Goal: Transaction & Acquisition: Subscribe to service/newsletter

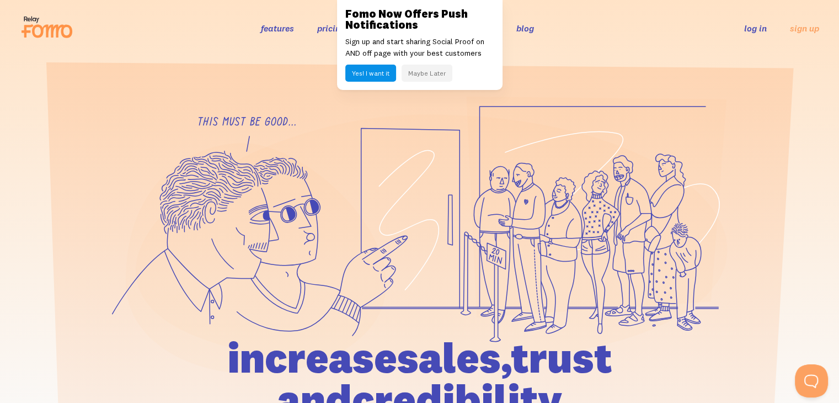
click at [249, 73] on section at bounding box center [419, 289] width 839 height 467
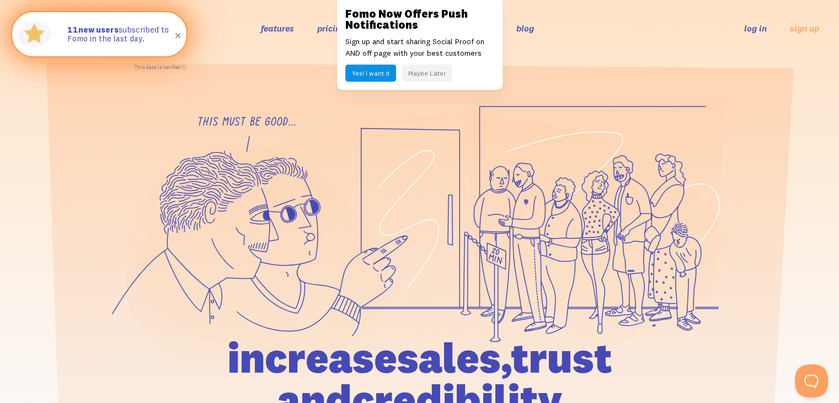
click at [154, 38] on p "11 new users subscribed to Fomo in the last day." at bounding box center [121, 34] width 108 height 18
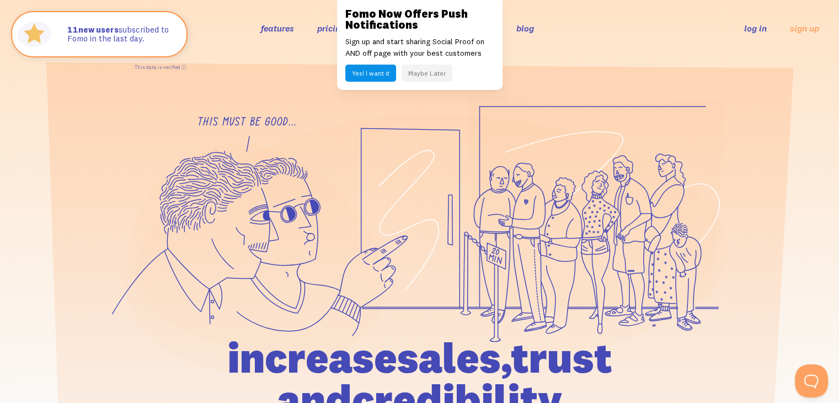
click at [414, 71] on button "Maybe Later" at bounding box center [427, 73] width 51 height 17
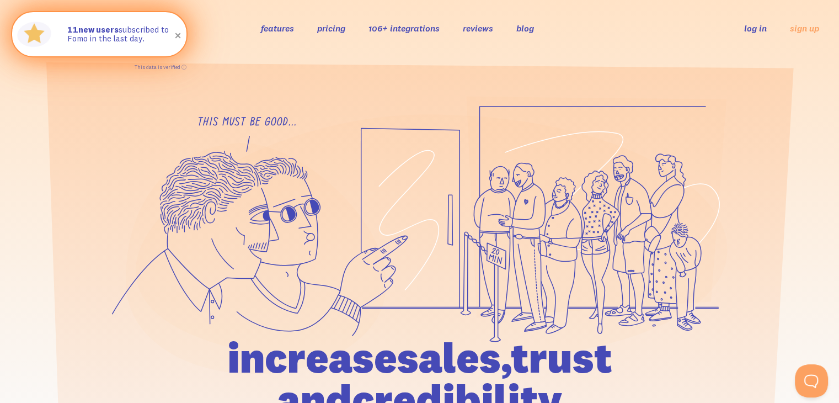
click at [176, 31] on span at bounding box center [178, 35] width 19 height 19
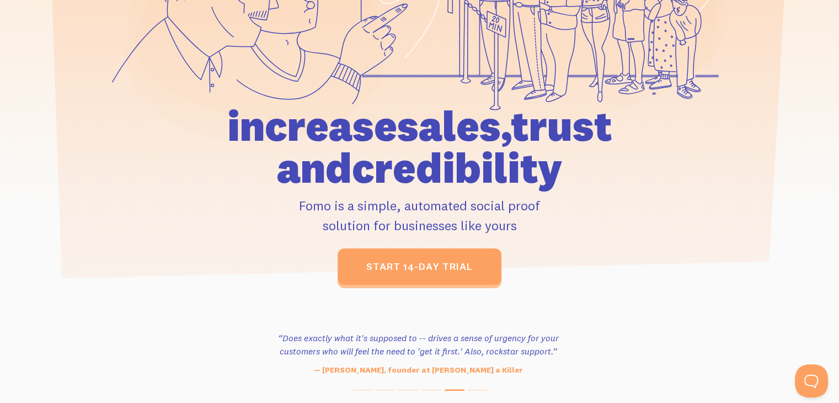
scroll to position [221, 0]
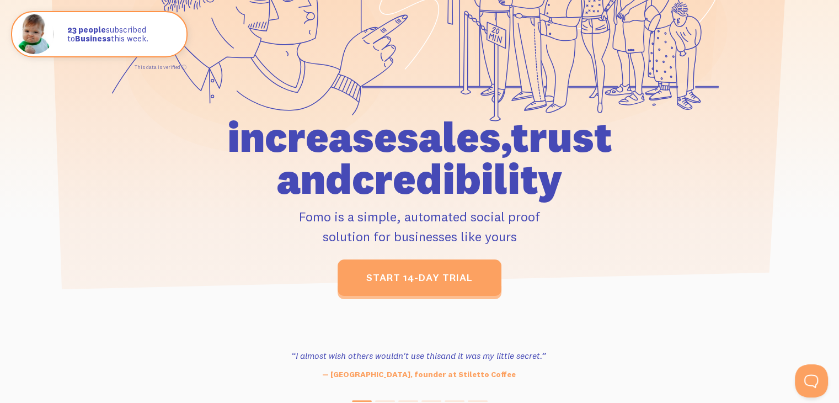
click at [735, 261] on div at bounding box center [419, 85] width 839 height 420
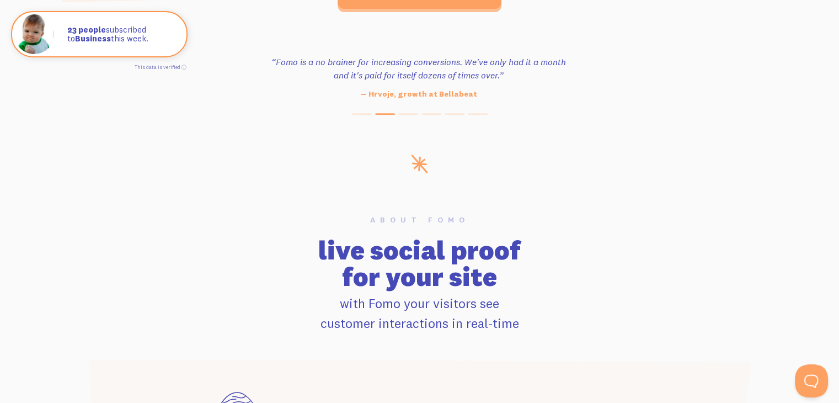
scroll to position [331, 0]
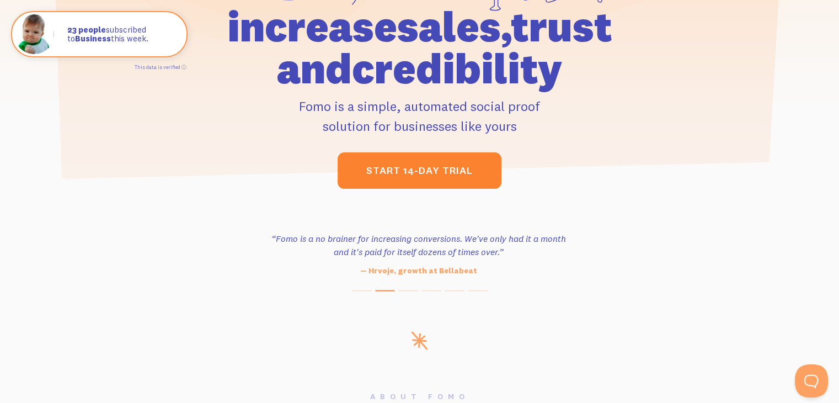
click at [412, 184] on link "start 14-day trial" at bounding box center [420, 170] width 164 height 36
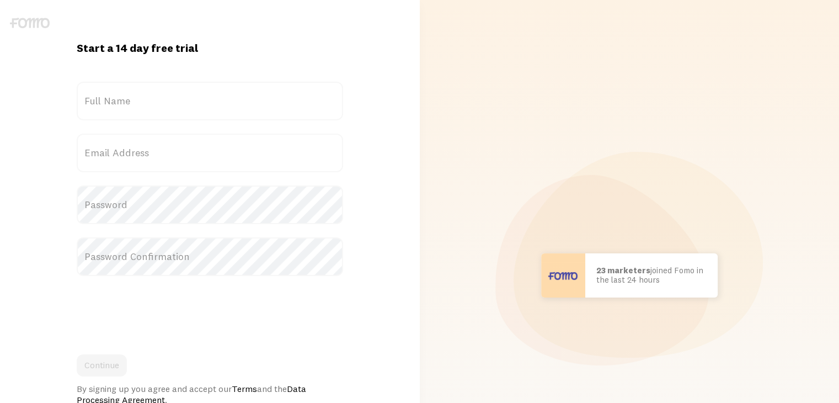
drag, startPoint x: 541, startPoint y: 207, endPoint x: 535, endPoint y: 208, distance: 6.6
click at [541, 207] on div "Scott in San Francisco bought Sweet Ass Sunglasses 37 seconds ago Mr. Bean in E…" at bounding box center [629, 275] width 407 height 551
click at [189, 117] on label "Full Name" at bounding box center [210, 101] width 266 height 39
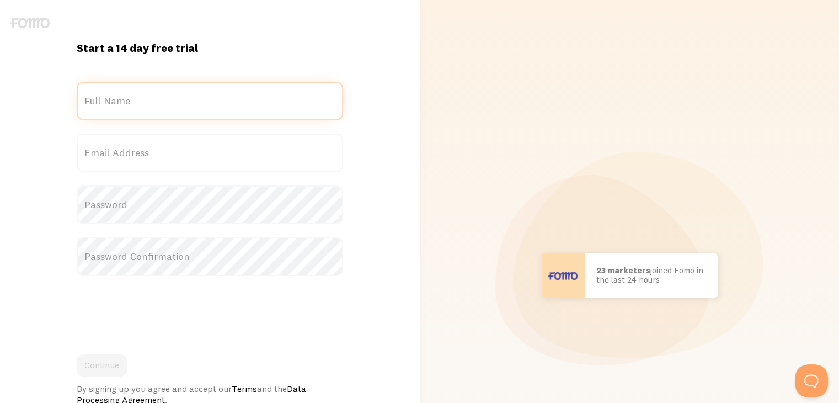
click at [189, 117] on input "Full Name" at bounding box center [210, 101] width 266 height 39
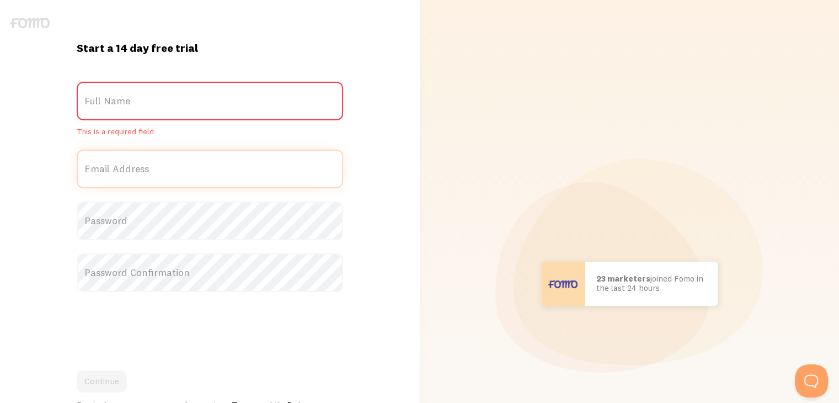
type input "j"
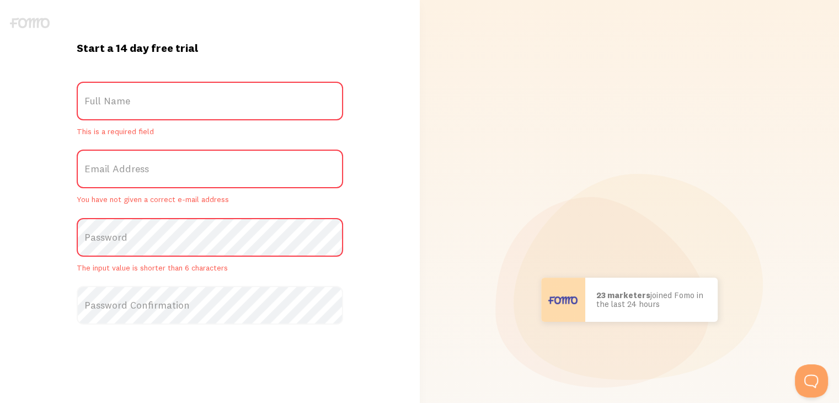
click at [183, 102] on label "Full Name" at bounding box center [210, 101] width 266 height 39
click at [183, 102] on input "Full Name" at bounding box center [210, 101] width 266 height 39
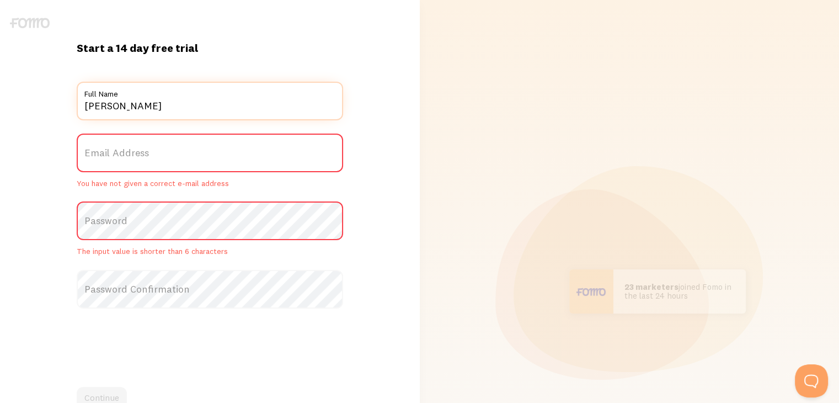
type input "Jherson Solano"
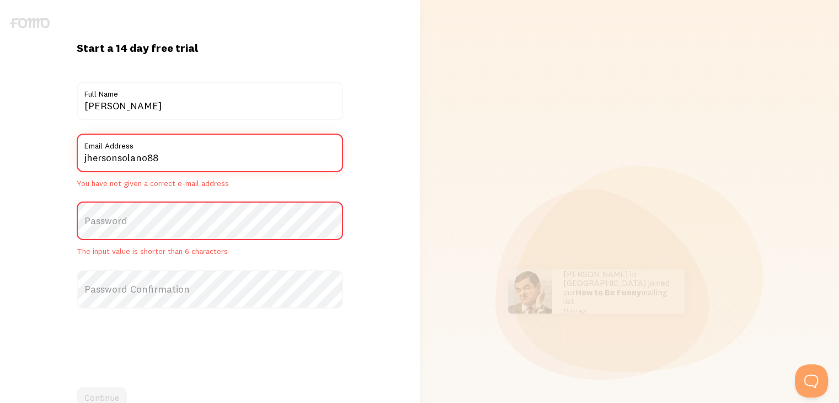
click at [174, 162] on input "jhersonsolano88" at bounding box center [210, 153] width 266 height 39
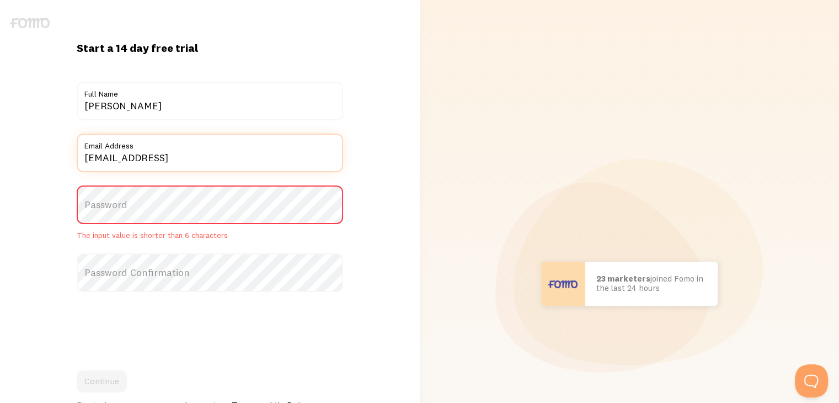
drag, startPoint x: 276, startPoint y: 159, endPoint x: 214, endPoint y: 160, distance: 61.8
click at [214, 160] on input "jhersonsolano88@gmail.com8976351Peep" at bounding box center [210, 153] width 266 height 39
type input "[EMAIL_ADDRESS][DOMAIN_NAME]"
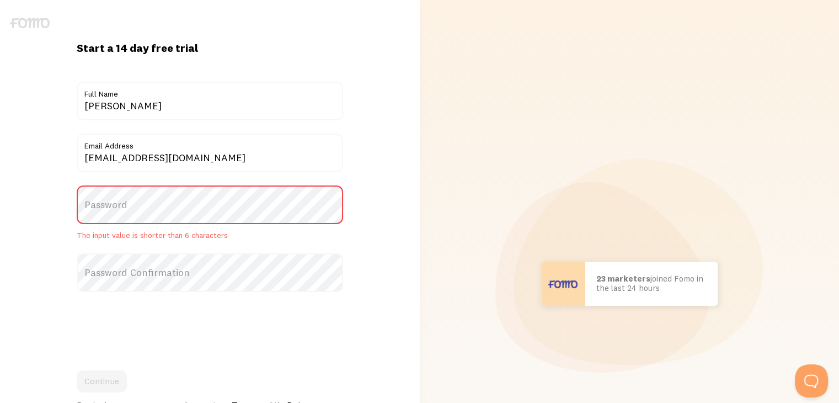
drag, startPoint x: 215, startPoint y: 184, endPoint x: 212, endPoint y: 197, distance: 13.4
click at [214, 184] on form "Title Jherson Solano Full Name jhersonsolano88@gmail.com Email Address Password…" at bounding box center [210, 252] width 266 height 340
click at [212, 197] on label "Password" at bounding box center [210, 204] width 266 height 39
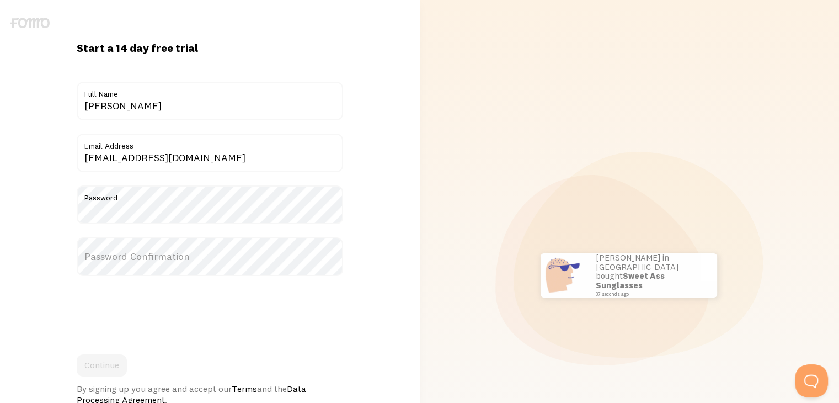
click at [179, 250] on label "Password Confirmation" at bounding box center [210, 256] width 266 height 39
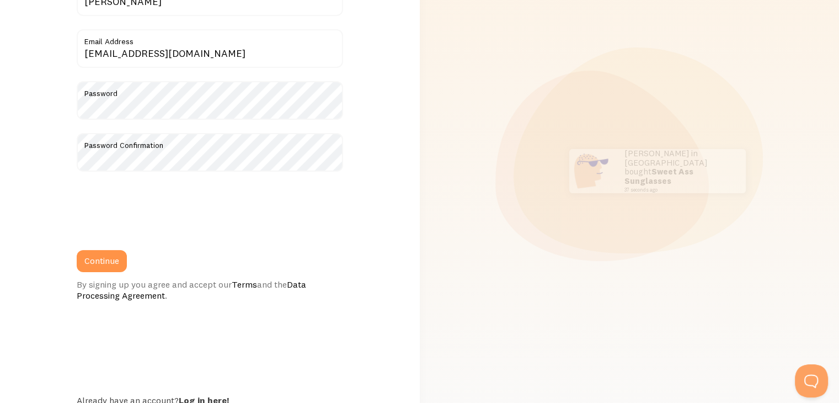
scroll to position [110, 0]
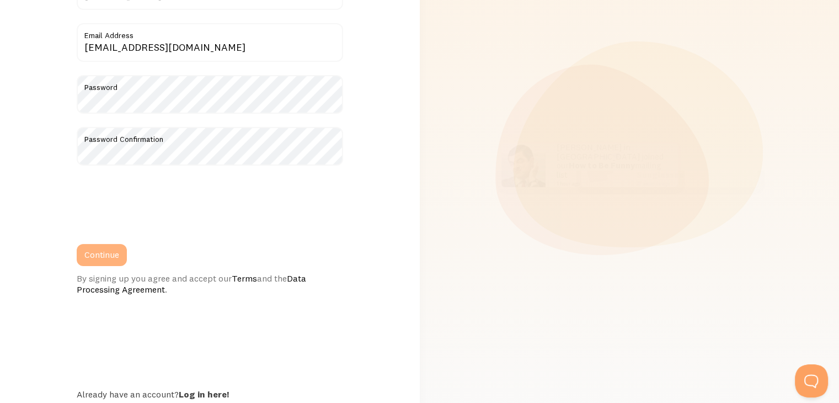
click at [101, 258] on button "Continue" at bounding box center [102, 255] width 50 height 22
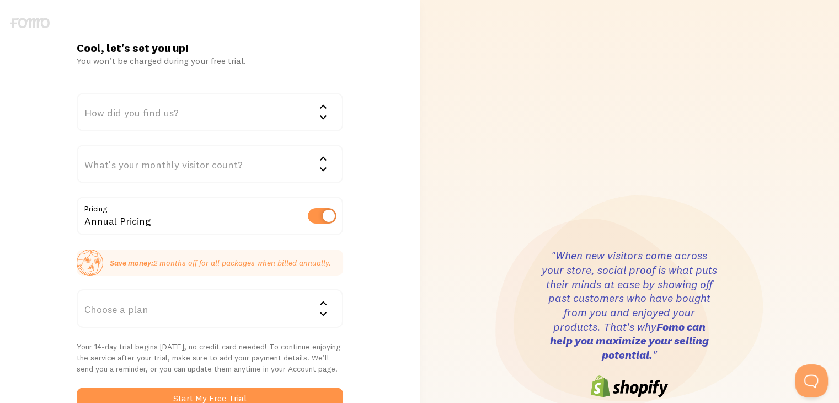
click at [319, 209] on label at bounding box center [322, 215] width 29 height 15
click at [319, 209] on input "checkbox" at bounding box center [322, 215] width 29 height 15
click at [216, 116] on div "How did you find us?" at bounding box center [210, 112] width 266 height 39
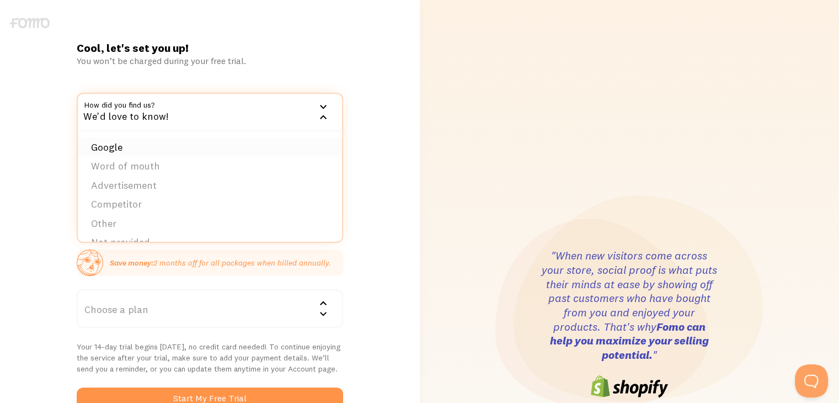
click at [175, 147] on li "Google" at bounding box center [210, 147] width 264 height 19
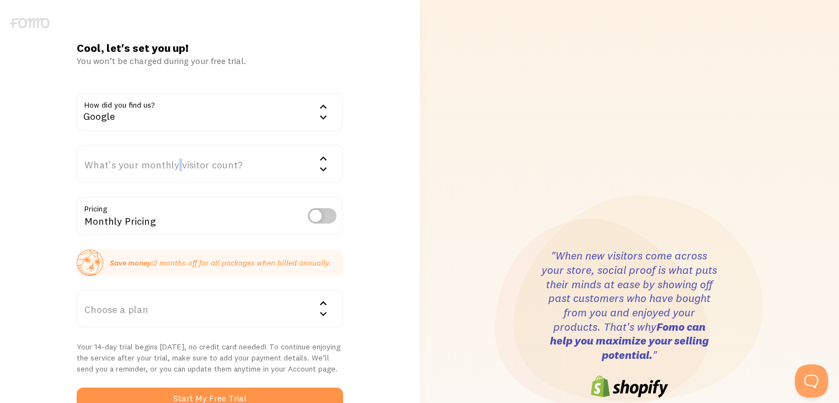
click at [177, 147] on div "What's your monthly visitor count?" at bounding box center [210, 164] width 266 height 39
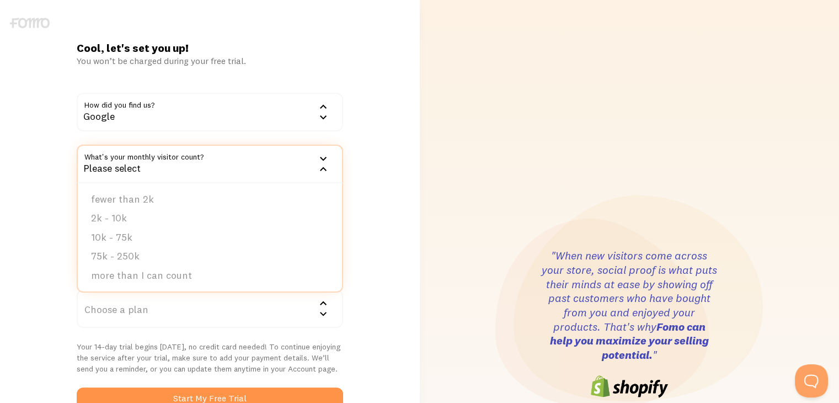
click at [221, 143] on form "How did you find us? Google Google Word of mouth Advertisement Competitor Other…" at bounding box center [210, 251] width 266 height 317
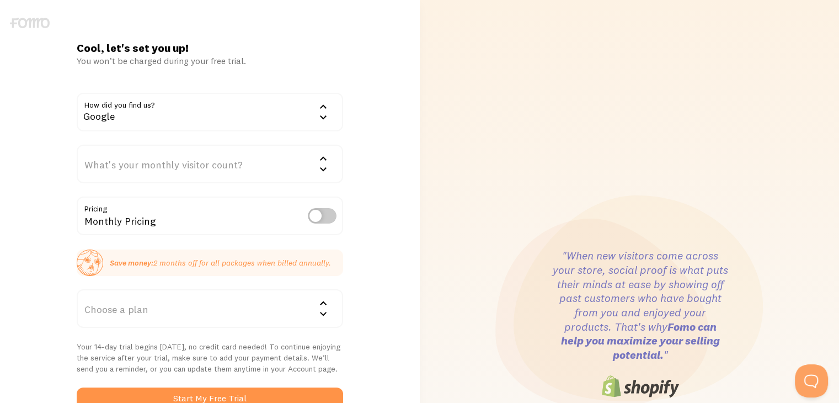
click at [218, 154] on div "What's your monthly visitor count?" at bounding box center [210, 164] width 266 height 39
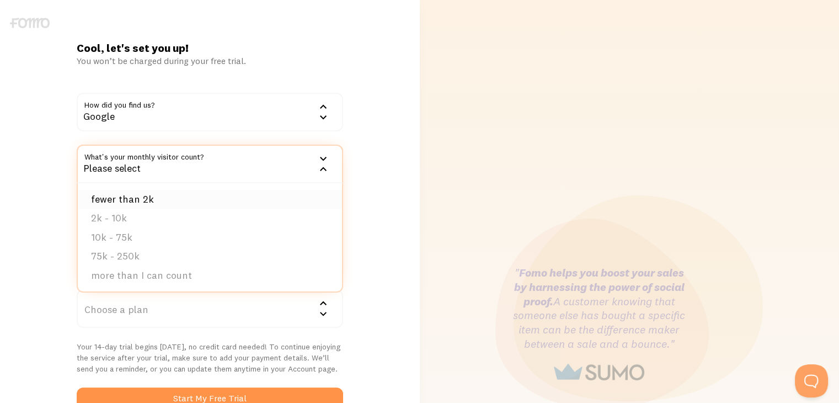
click at [184, 204] on li "fewer than 2k" at bounding box center [210, 199] width 264 height 19
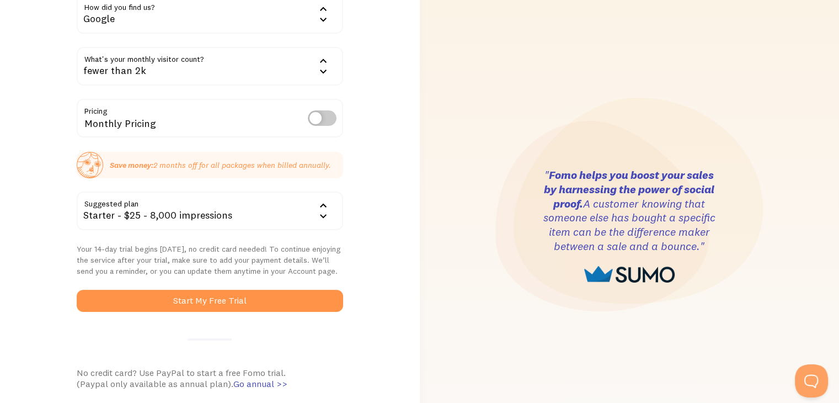
scroll to position [166, 0]
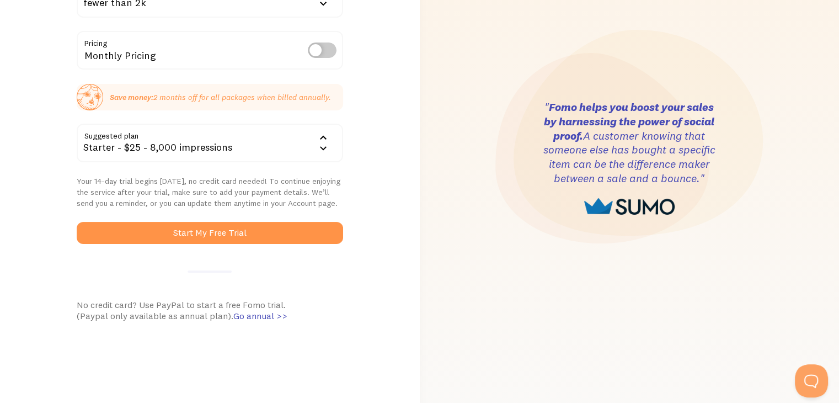
click at [205, 152] on div "Starter - $25 - 8,000 impressions" at bounding box center [210, 143] width 266 height 39
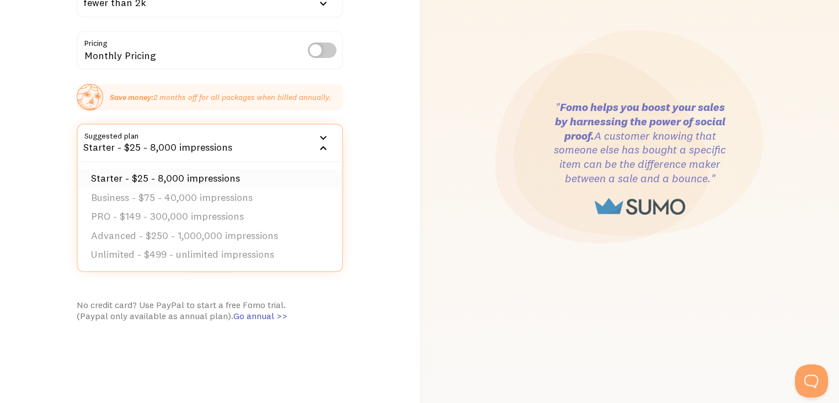
click at [202, 180] on li "Starter - $25 - 8,000 impressions" at bounding box center [210, 178] width 264 height 19
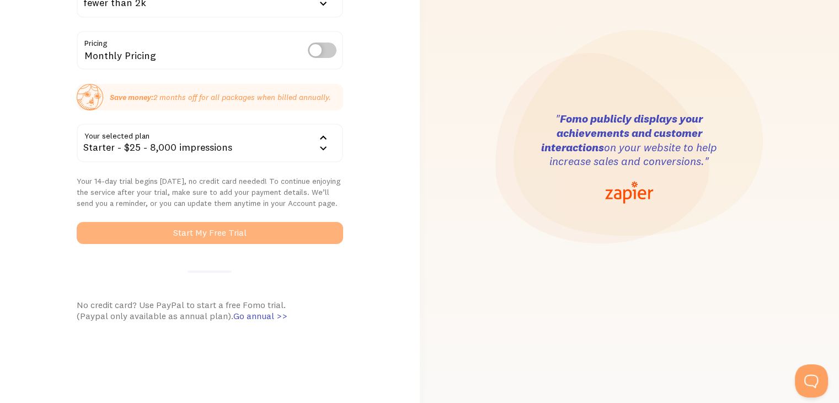
click at [213, 234] on button "Start My Free Trial" at bounding box center [210, 233] width 266 height 22
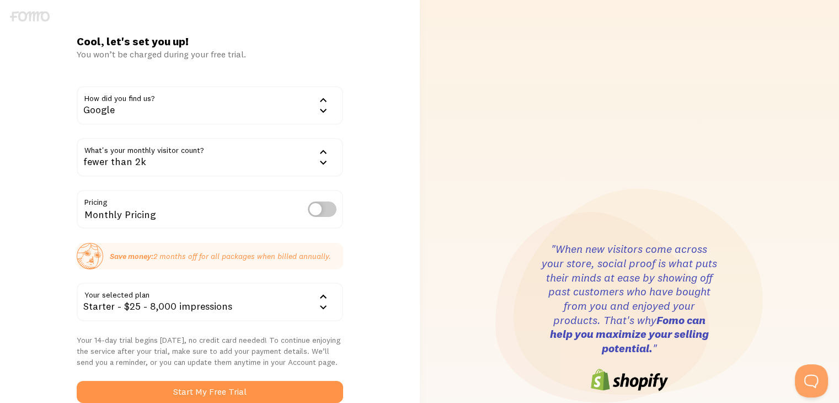
scroll to position [0, 0]
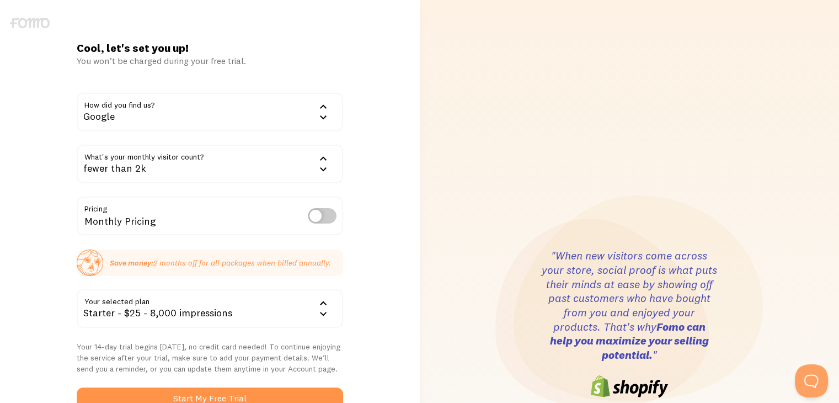
click at [321, 217] on label at bounding box center [322, 215] width 29 height 15
click at [321, 217] on input "checkbox" at bounding box center [322, 215] width 29 height 15
checkbox input "true"
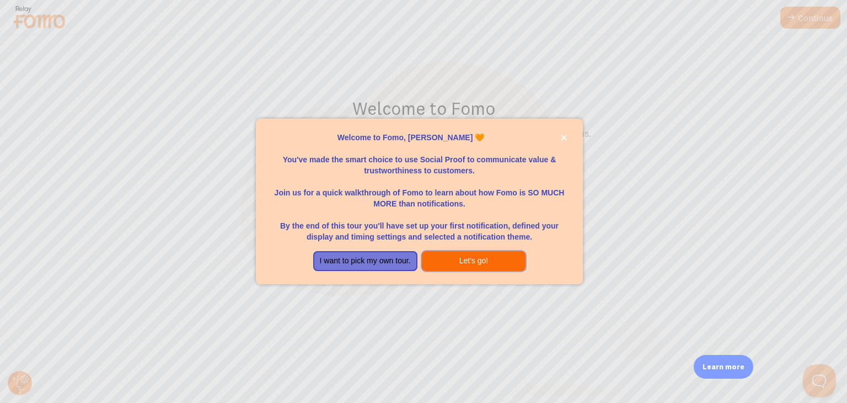
click at [450, 255] on button "Let's go!" at bounding box center [474, 261] width 104 height 20
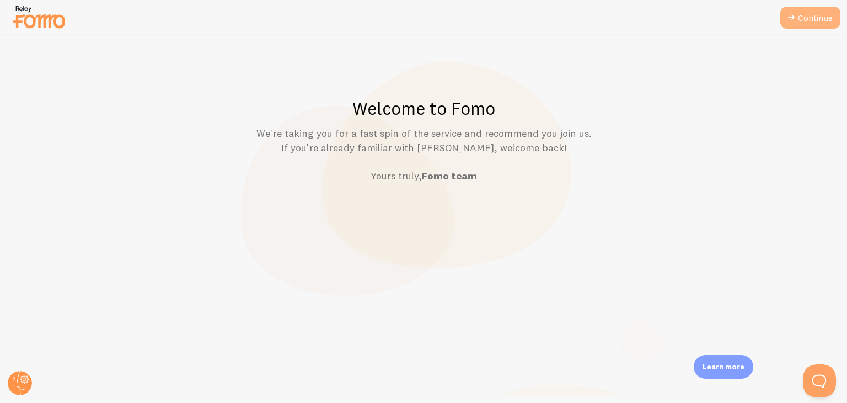
click at [799, 13] on link "Continue" at bounding box center [811, 18] width 60 height 22
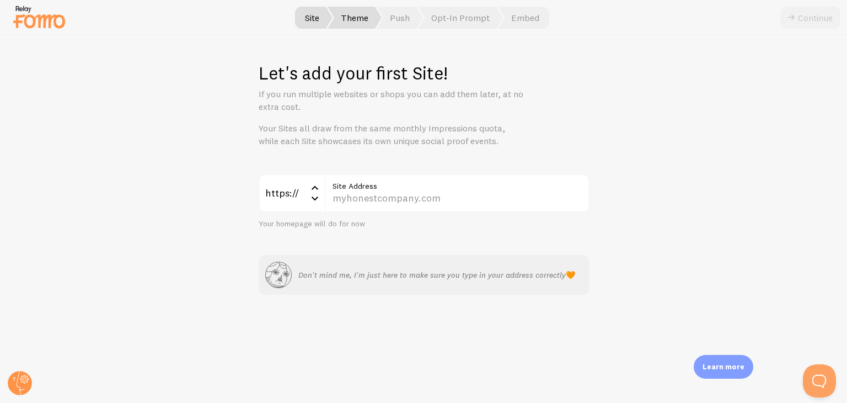
click at [360, 18] on span "Theme" at bounding box center [355, 18] width 54 height 22
click at [394, 18] on span "Push" at bounding box center [400, 18] width 46 height 22
click at [60, 27] on img at bounding box center [39, 17] width 55 height 28
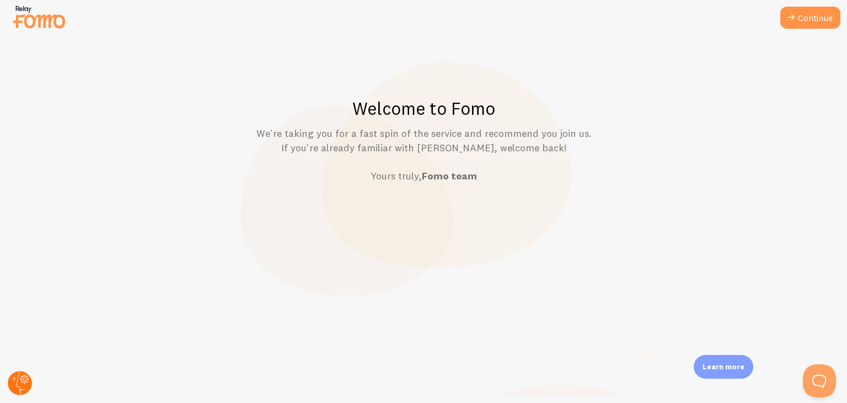
click at [17, 373] on circle at bounding box center [20, 383] width 24 height 24
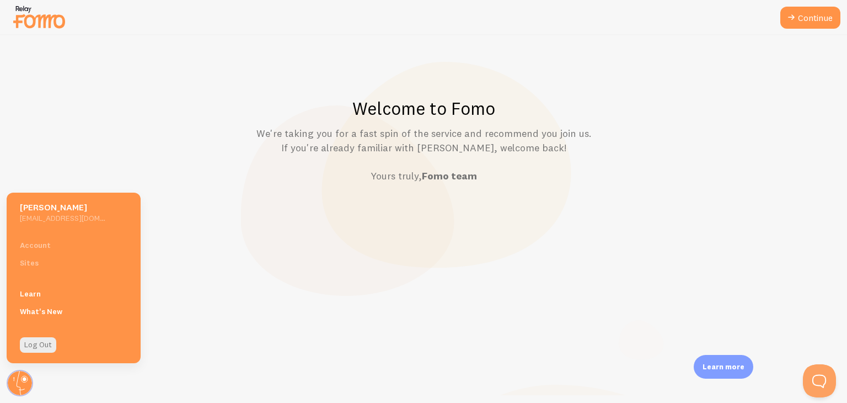
drag, startPoint x: 441, startPoint y: 253, endPoint x: 439, endPoint y: 247, distance: 6.3
click at [440, 253] on div "Welcome to Fomo We're taking you for a fast spin of the service and recommend y…" at bounding box center [424, 218] width 847 height 367
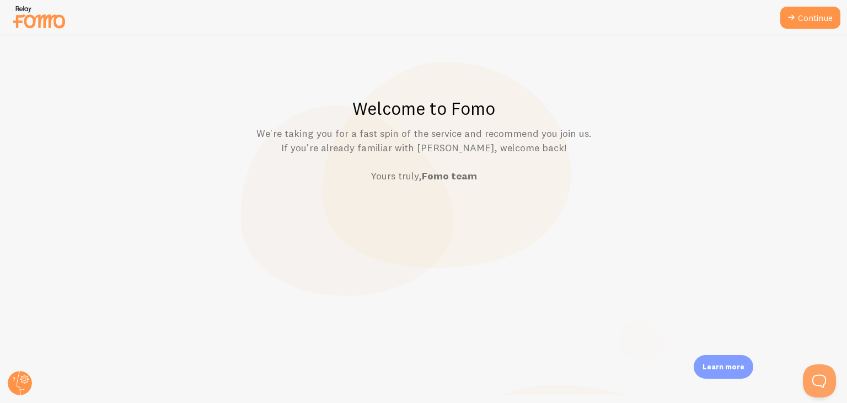
click at [816, 5] on div at bounding box center [423, 17] width 847 height 35
click at [811, 16] on link "Continue" at bounding box center [811, 18] width 60 height 22
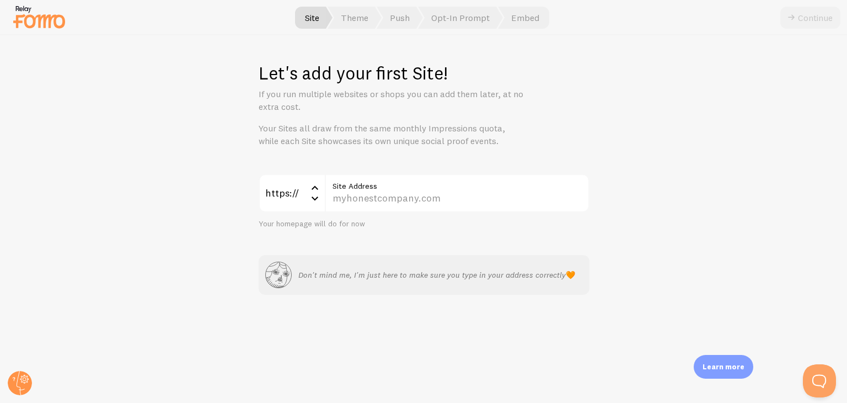
click at [334, 222] on div "Your homepage will do for now" at bounding box center [424, 224] width 331 height 10
click at [321, 196] on icon at bounding box center [314, 197] width 13 height 13
click at [332, 195] on input "Site Address" at bounding box center [457, 193] width 265 height 39
click at [596, 237] on div "Let's add your first Site! If you run multiple websites or shops you can add th…" at bounding box center [424, 218] width 847 height 367
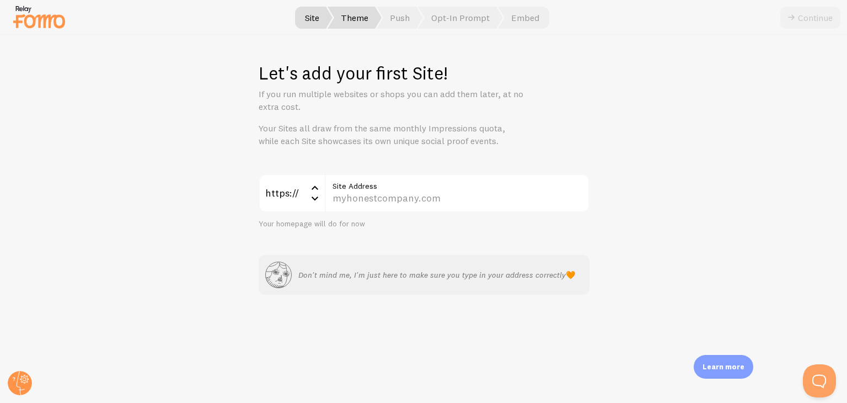
click at [370, 18] on span "Theme" at bounding box center [355, 18] width 54 height 22
click at [393, 17] on span "Push" at bounding box center [400, 18] width 46 height 22
click at [433, 23] on span "Opt-In Prompt" at bounding box center [460, 18] width 85 height 22
click at [550, 28] on div at bounding box center [423, 17] width 847 height 35
click at [529, 25] on span "Embed" at bounding box center [523, 18] width 51 height 22
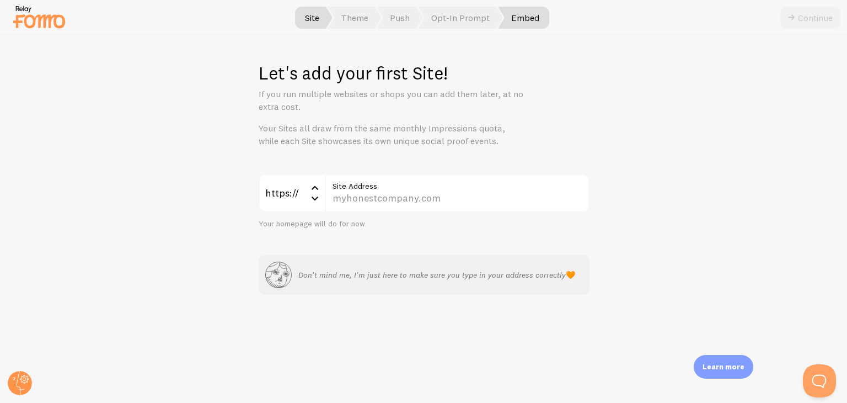
click at [500, 23] on span at bounding box center [501, 18] width 7 height 22
click at [494, 23] on span "Opt-In Prompt" at bounding box center [460, 18] width 85 height 22
click at [809, 19] on div "Continue" at bounding box center [811, 18] width 60 height 22
click at [463, 284] on div "Don't mind me, I'm just here to make sure you type in your address correctly 🧡" at bounding box center [424, 274] width 318 height 26
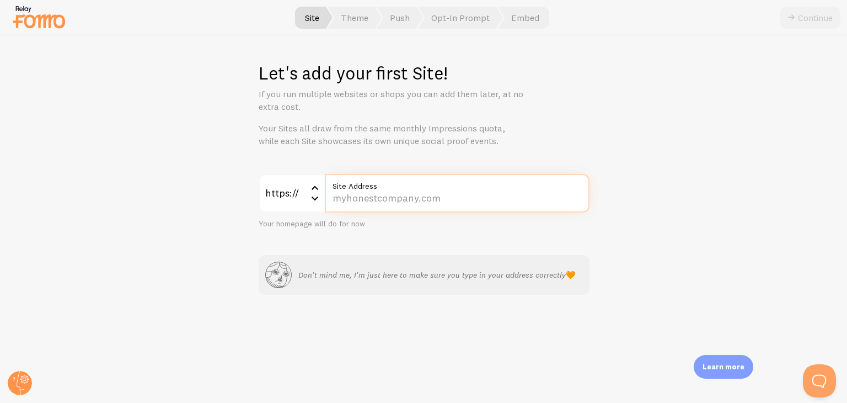
click at [472, 198] on input "Site Address" at bounding box center [457, 193] width 265 height 39
click at [40, 19] on img at bounding box center [39, 17] width 55 height 28
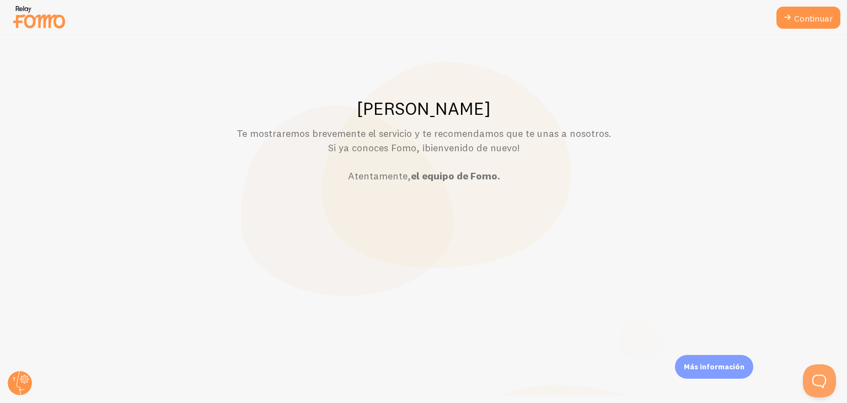
click at [658, 137] on p "Te mostraremos brevemente el servicio y te recomendamos que te unas a nosotros.…" at bounding box center [424, 154] width 794 height 57
click at [618, 157] on p "Te mostraremos brevemente el servicio y te recomendamos que te unas a nosotros.…" at bounding box center [424, 154] width 794 height 57
click at [723, 354] on div "[PERSON_NAME] Te mostraremos brevemente el servicio y te recomendamos que te un…" at bounding box center [424, 218] width 847 height 367
click at [723, 370] on font "Más información" at bounding box center [714, 366] width 61 height 9
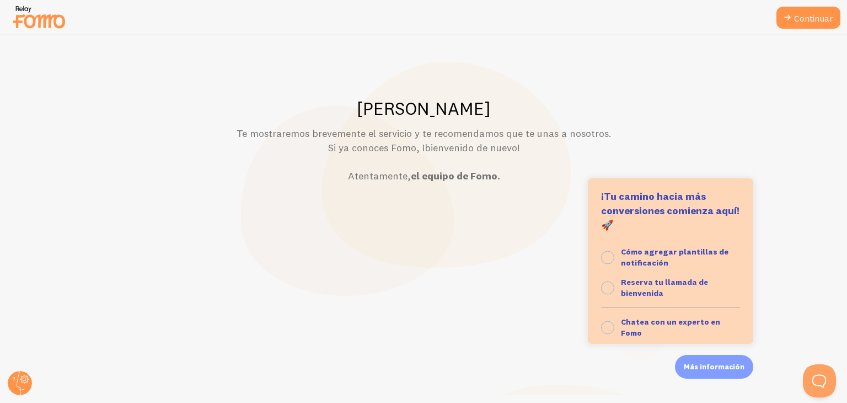
scroll to position [146, 0]
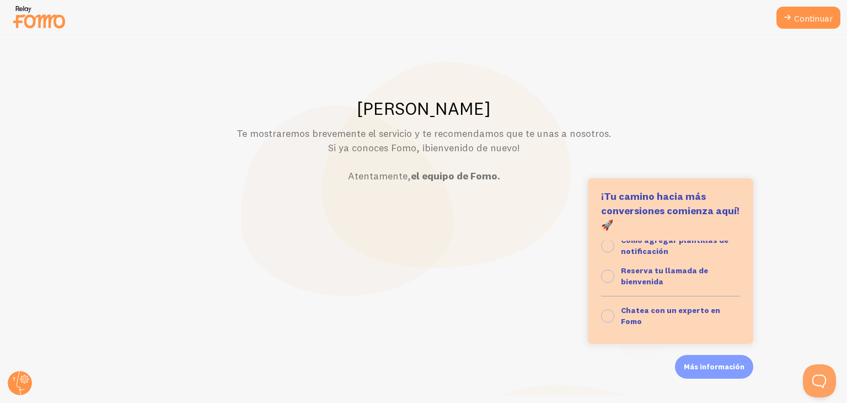
click at [534, 281] on div "[PERSON_NAME] Te mostraremos brevemente el servicio y te recomendamos que te un…" at bounding box center [424, 218] width 847 height 367
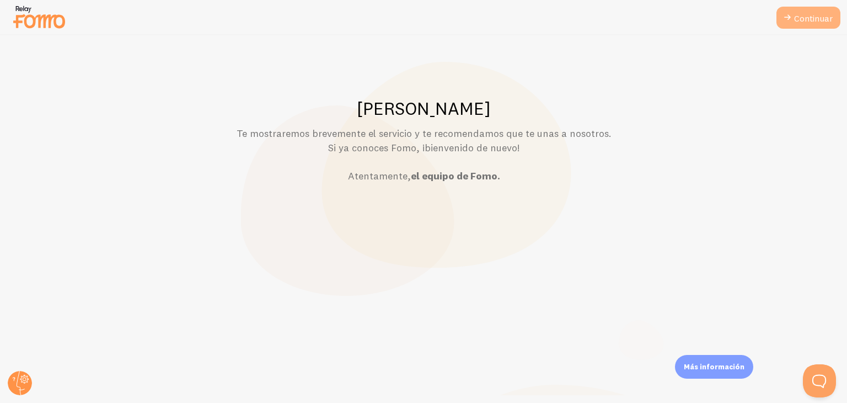
click at [788, 7] on link "Continuar" at bounding box center [809, 18] width 64 height 22
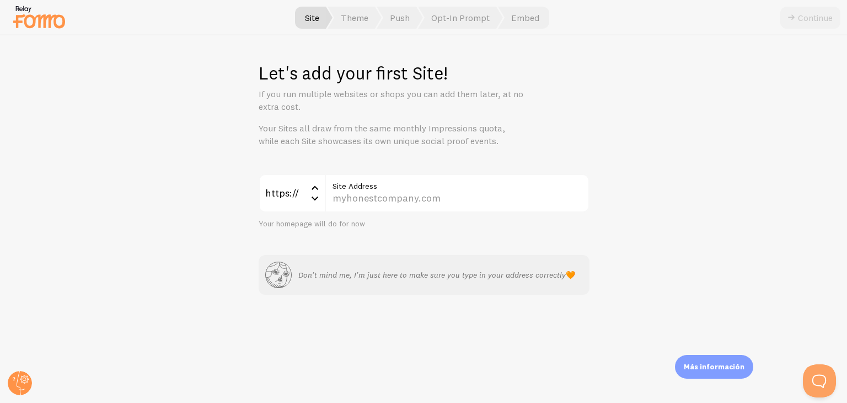
click at [470, 179] on label "Site Address" at bounding box center [457, 183] width 265 height 19
click at [470, 179] on input "Site Address" at bounding box center [457, 193] width 265 height 39
click at [451, 198] on div "Site Address" at bounding box center [457, 193] width 265 height 39
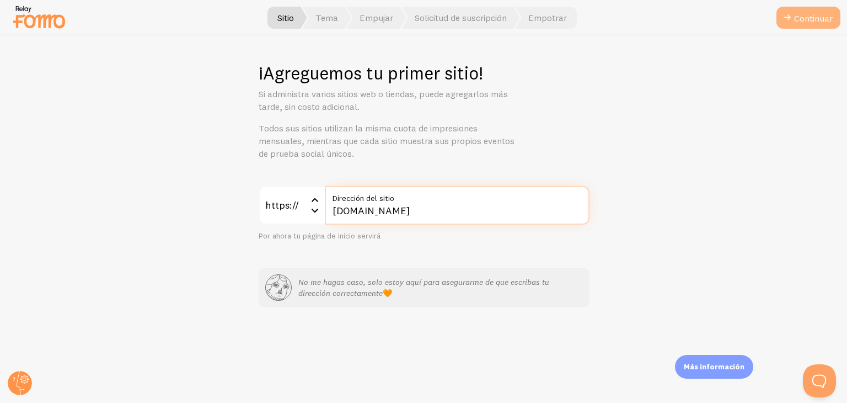
type input "[DOMAIN_NAME]"
click at [779, 14] on button "Continuar" at bounding box center [809, 18] width 64 height 22
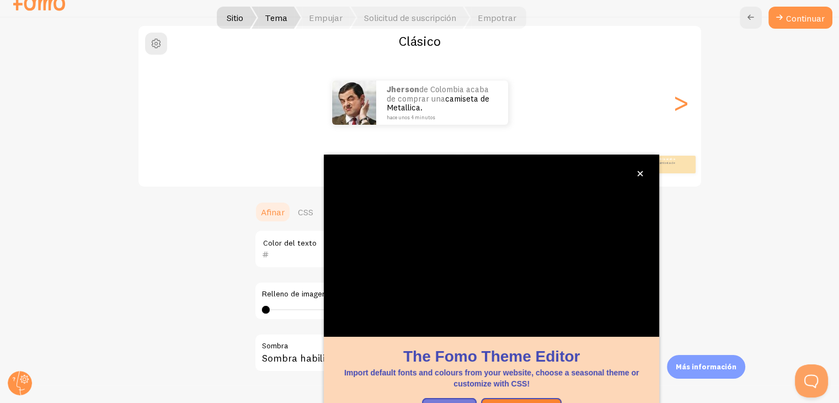
scroll to position [94, 0]
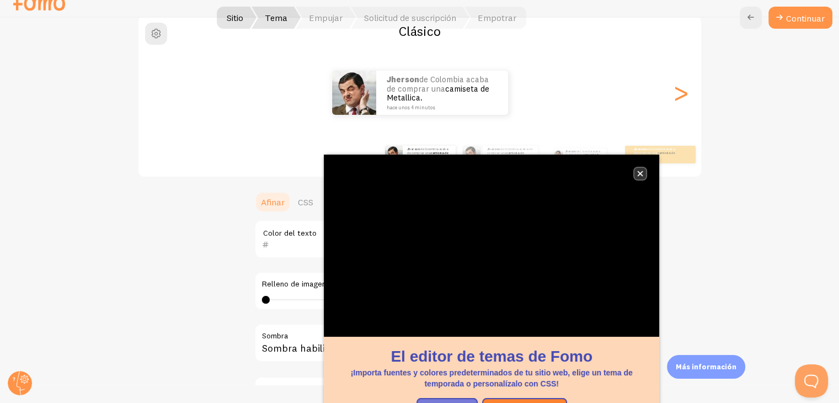
click at [639, 177] on button "cerca," at bounding box center [640, 174] width 12 height 12
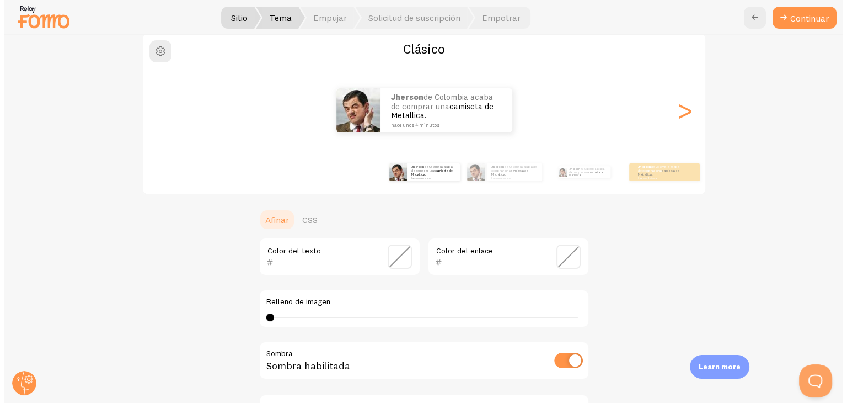
scroll to position [0, 0]
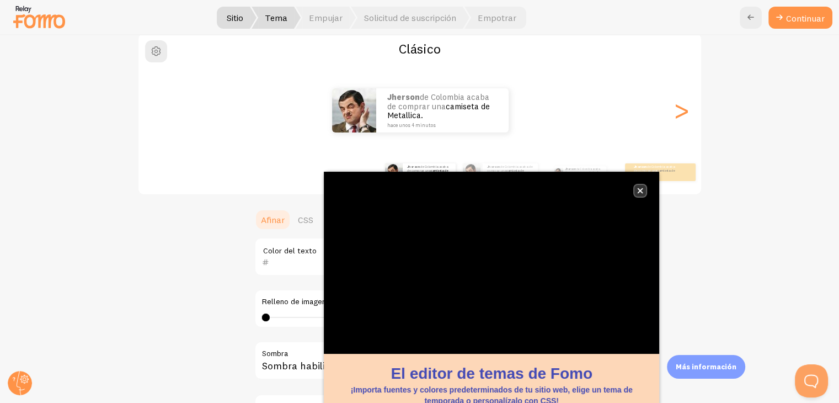
click at [643, 190] on button "cerca," at bounding box center [640, 191] width 12 height 12
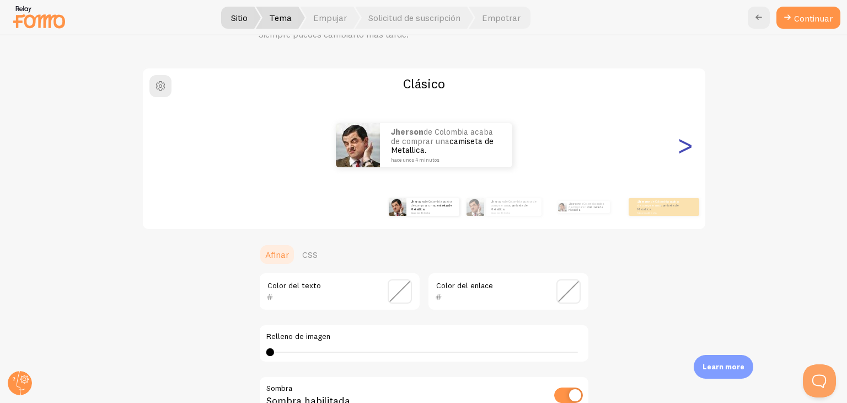
scroll to position [39, 0]
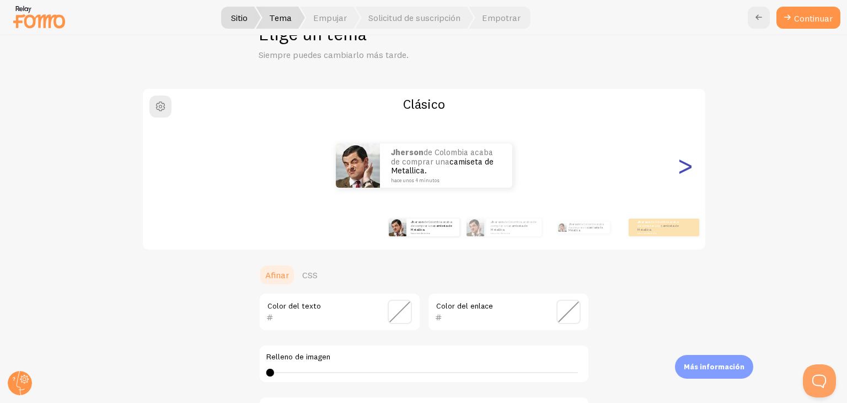
click at [681, 163] on font ">" at bounding box center [685, 165] width 18 height 37
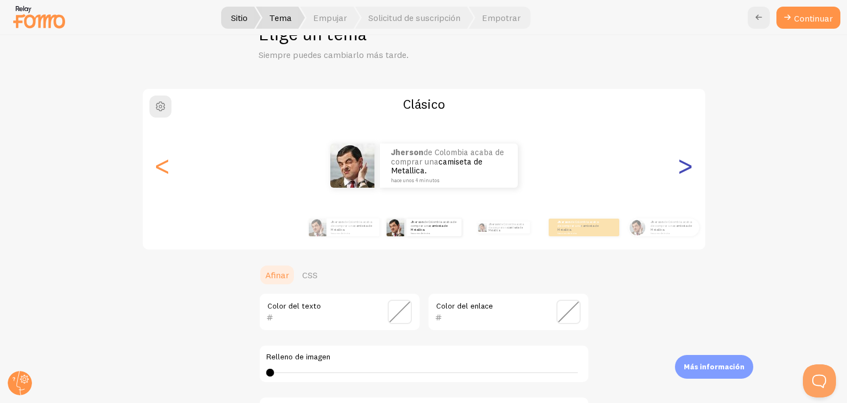
click at [681, 163] on font ">" at bounding box center [685, 165] width 18 height 37
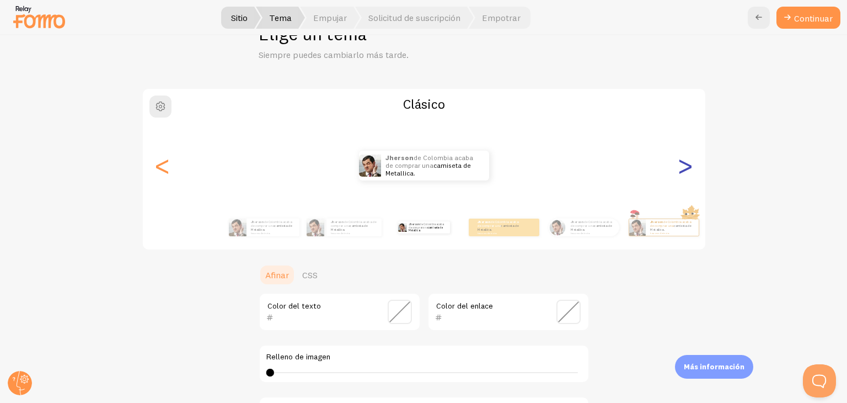
click at [681, 163] on font ">" at bounding box center [685, 165] width 18 height 37
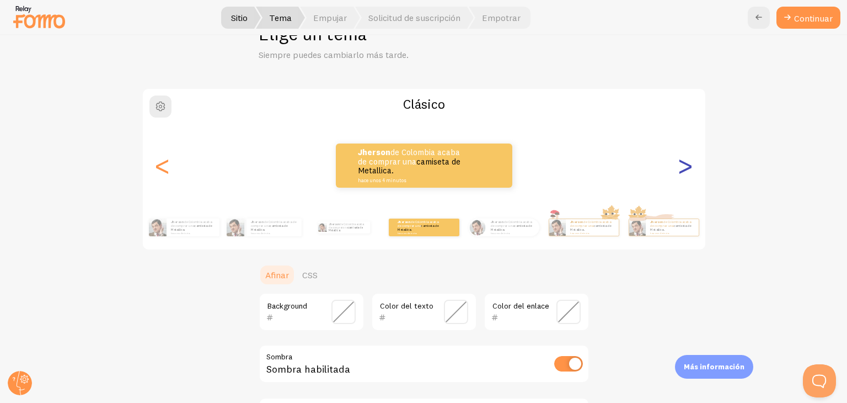
click at [681, 163] on font ">" at bounding box center [685, 165] width 18 height 37
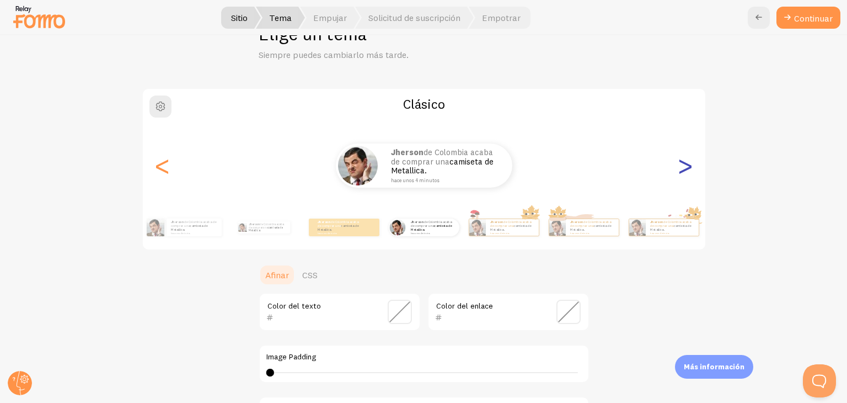
click at [681, 163] on font ">" at bounding box center [685, 165] width 18 height 37
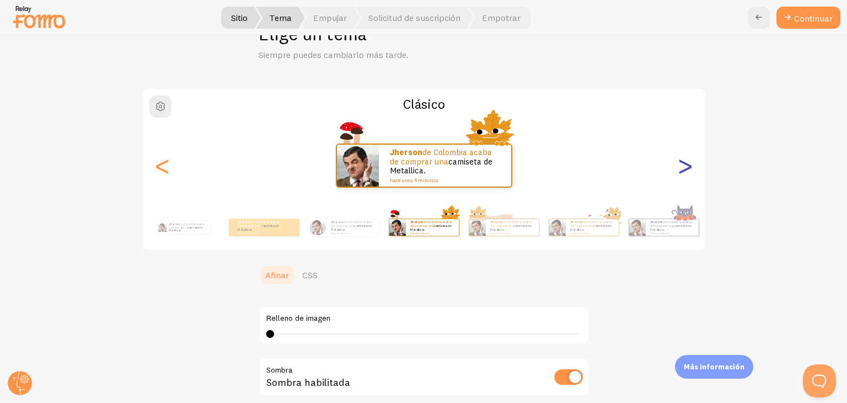
click at [681, 163] on font ">" at bounding box center [685, 165] width 18 height 37
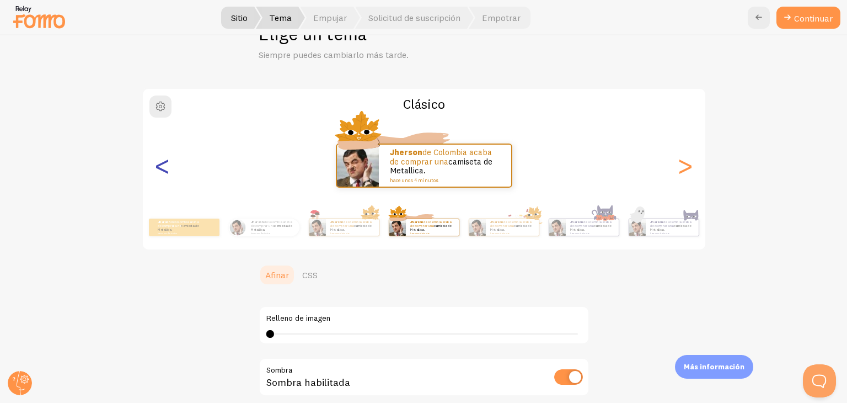
click at [167, 166] on font "<" at bounding box center [162, 165] width 18 height 37
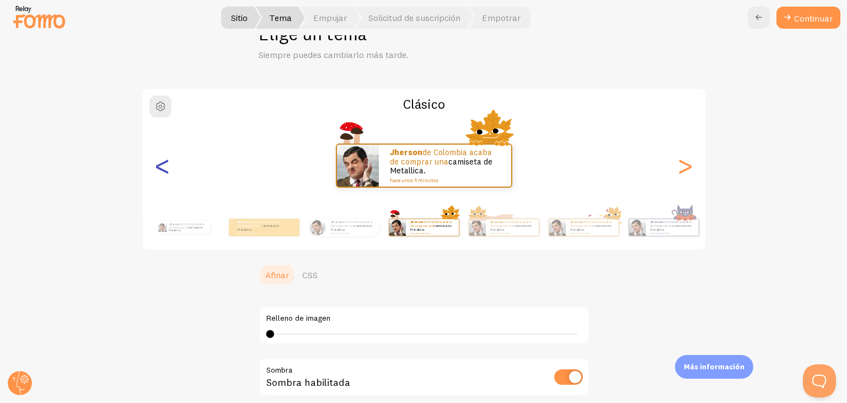
click at [167, 166] on font "<" at bounding box center [162, 165] width 18 height 37
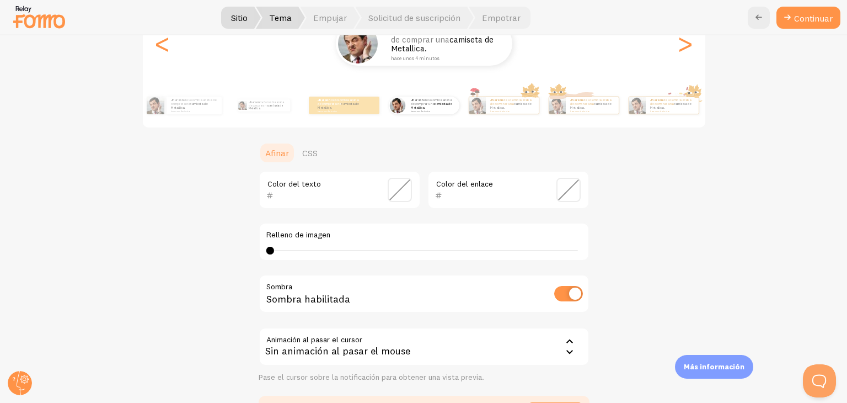
scroll to position [150, 0]
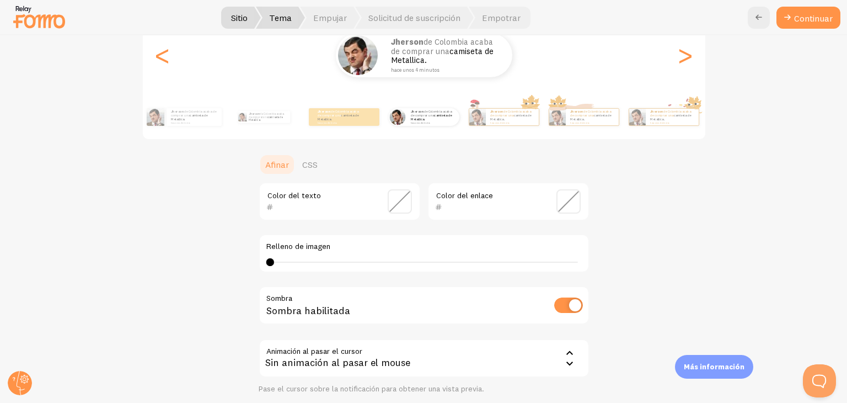
type input "4"
drag, startPoint x: 313, startPoint y: 258, endPoint x: 653, endPoint y: 257, distance: 339.8
click at [137, 261] on div "Clásico Jherson de [GEOGRAPHIC_DATA] acaba de comprar una camiseta de Metallica…" at bounding box center [424, 206] width 794 height 458
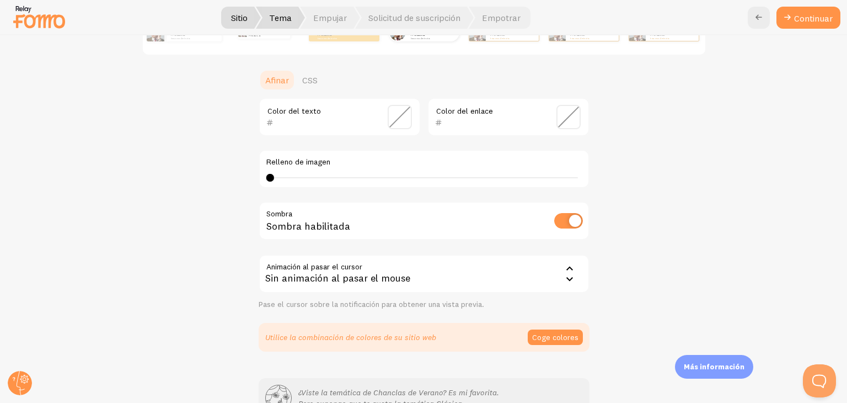
scroll to position [25, 0]
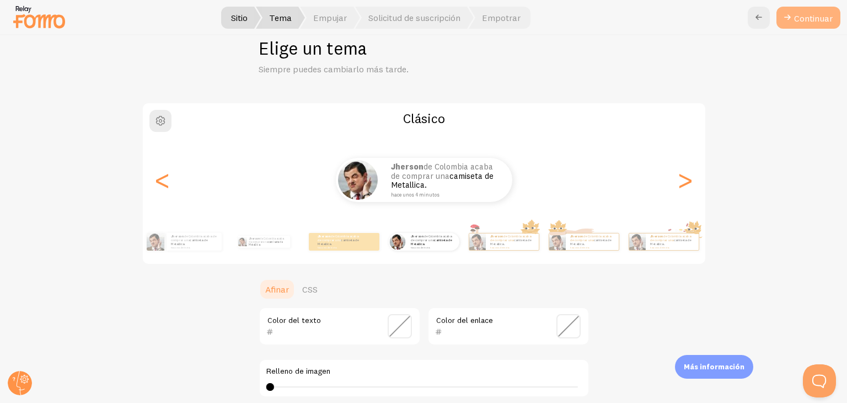
click at [792, 25] on button "Continuar" at bounding box center [809, 18] width 64 height 22
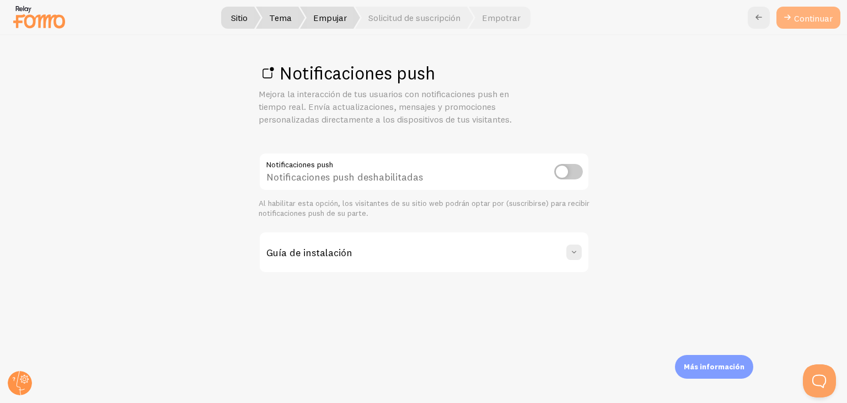
click at [798, 20] on font "Continuar" at bounding box center [813, 18] width 39 height 11
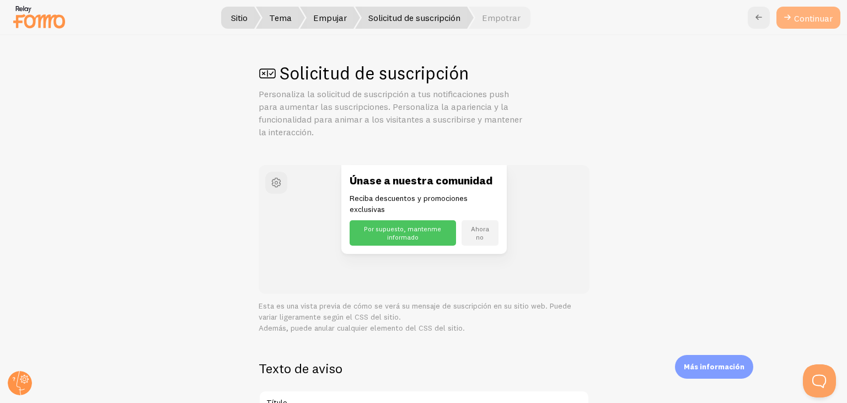
click at [783, 14] on icon at bounding box center [787, 17] width 13 height 13
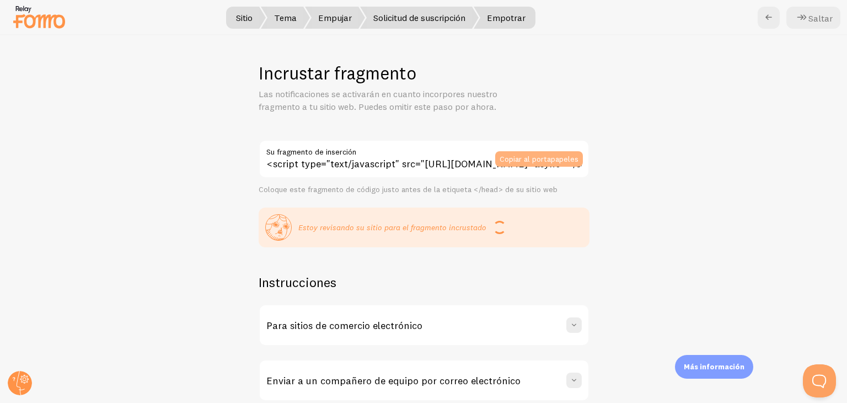
click at [542, 161] on font "Copiar al portapapeles" at bounding box center [539, 159] width 79 height 10
click at [549, 158] on font "Copiar al portapapeles" at bounding box center [539, 159] width 79 height 10
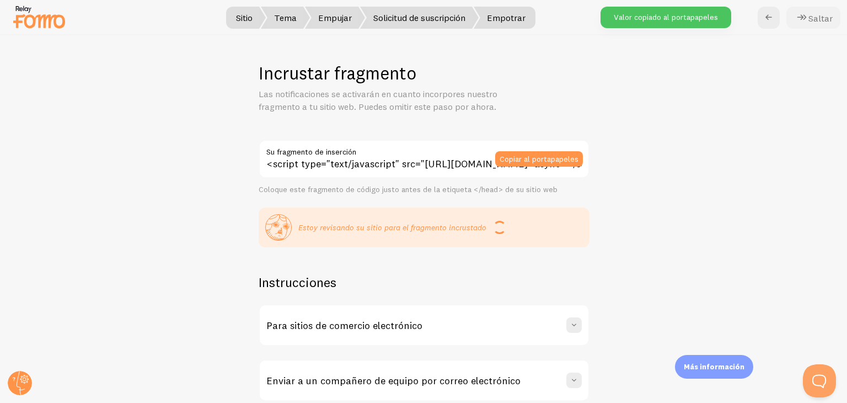
click at [817, 22] on font "Saltar" at bounding box center [821, 18] width 24 height 11
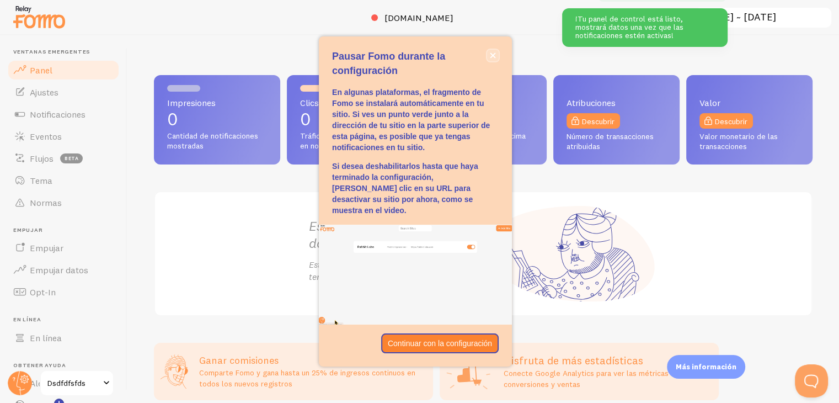
click at [490, 61] on button "cerca," at bounding box center [493, 56] width 12 height 12
